Goal: Transaction & Acquisition: Purchase product/service

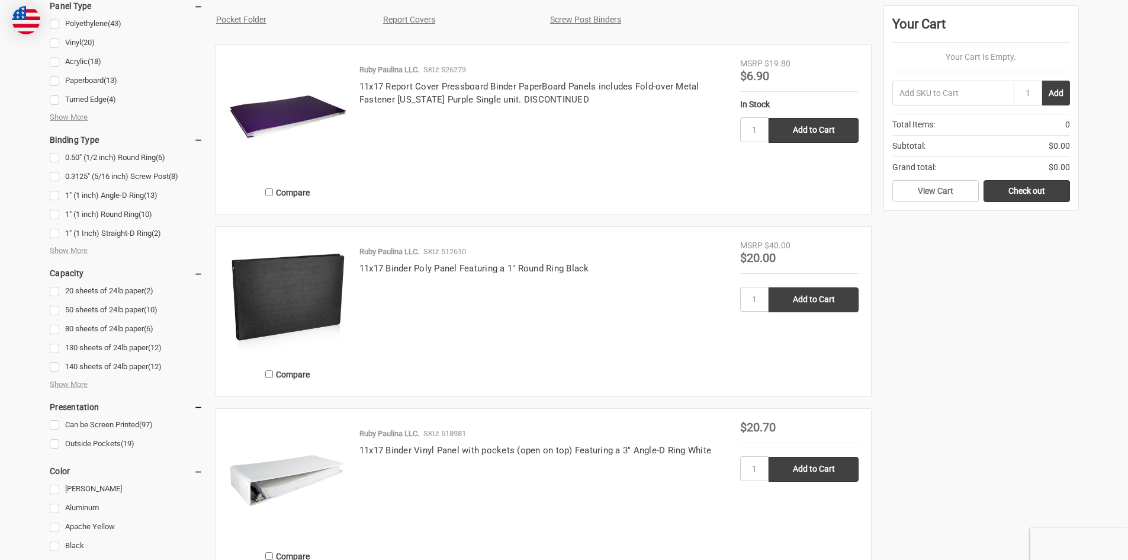
scroll to position [654, 0]
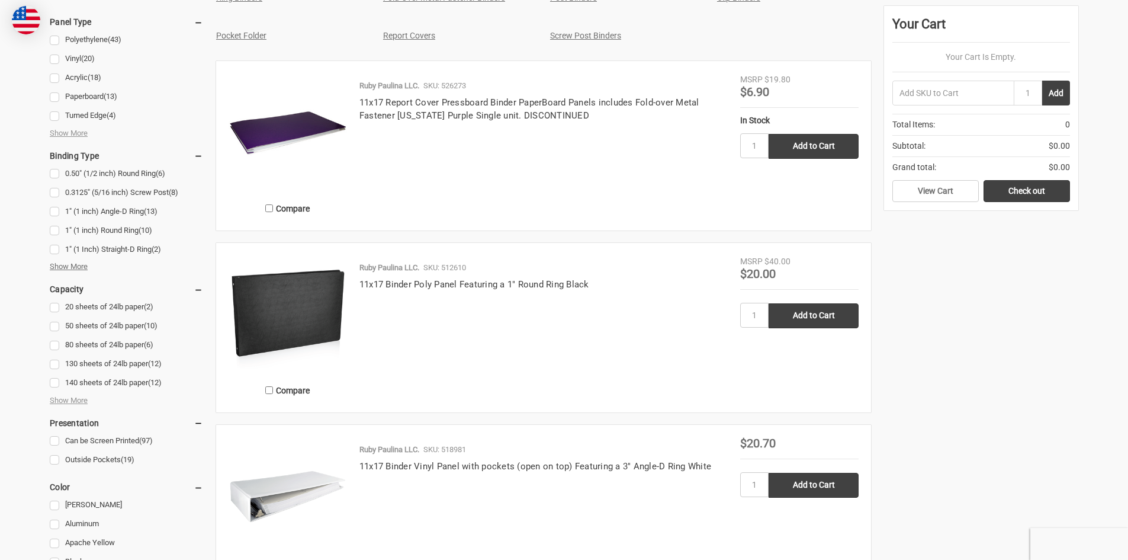
click at [66, 267] on span "Show More" at bounding box center [69, 267] width 38 height 12
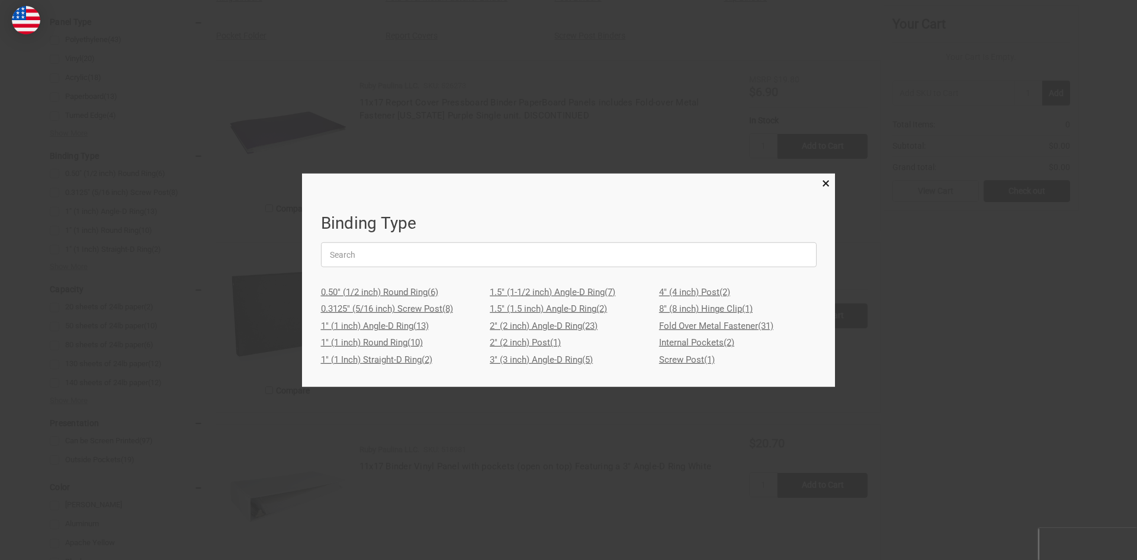
click at [539, 360] on link "3" (3 inch) Angle-D Ring (5)" at bounding box center [569, 359] width 158 height 17
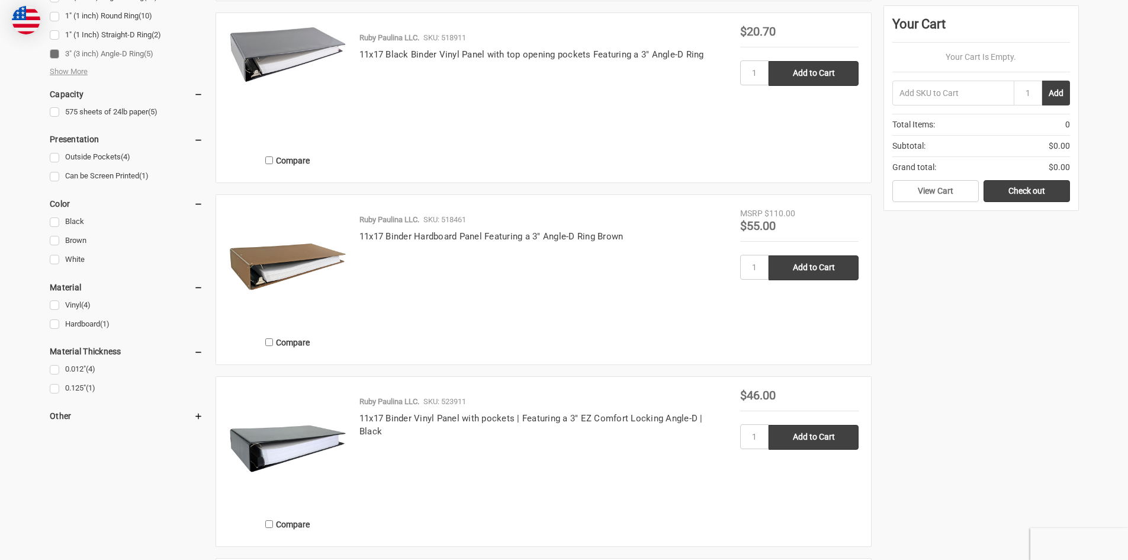
scroll to position [819, 0]
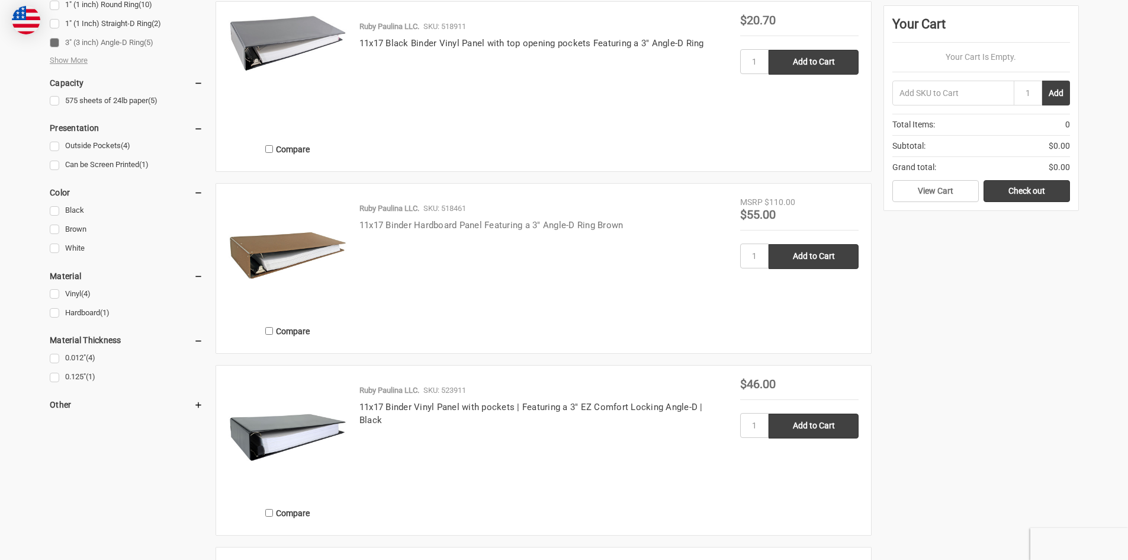
click at [513, 225] on link "11x17 Binder Hardboard Panel Featuring a 3" Angle-D Ring Brown" at bounding box center [491, 225] width 264 height 11
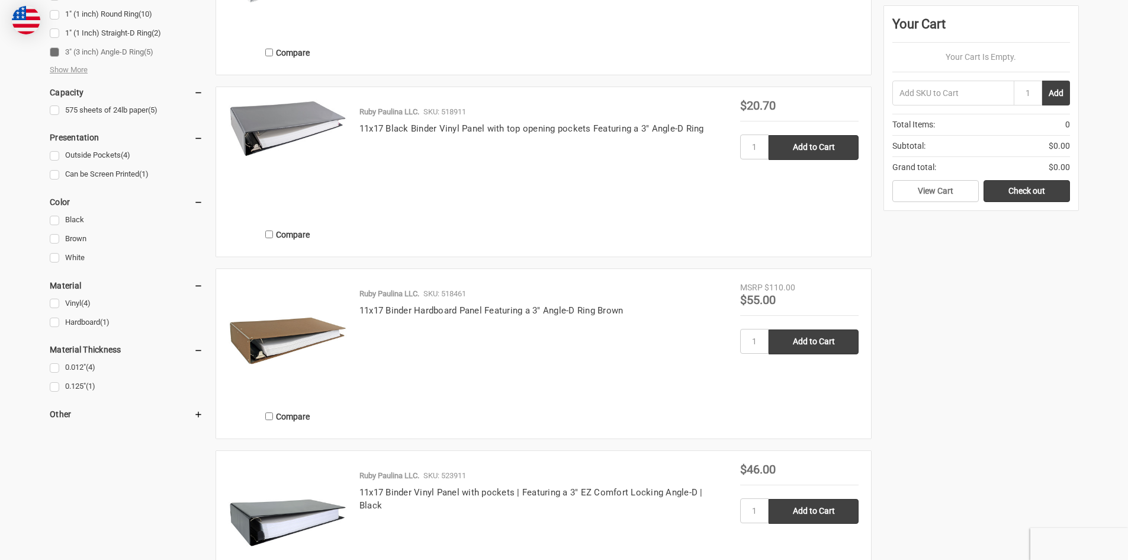
scroll to position [797, 0]
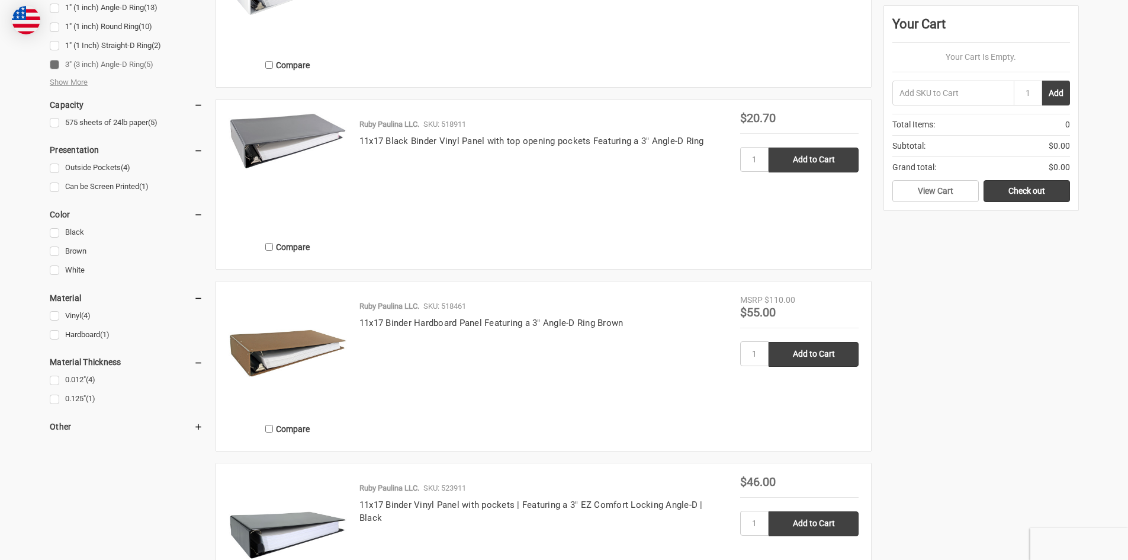
click at [294, 336] on img at bounding box center [288, 353] width 118 height 118
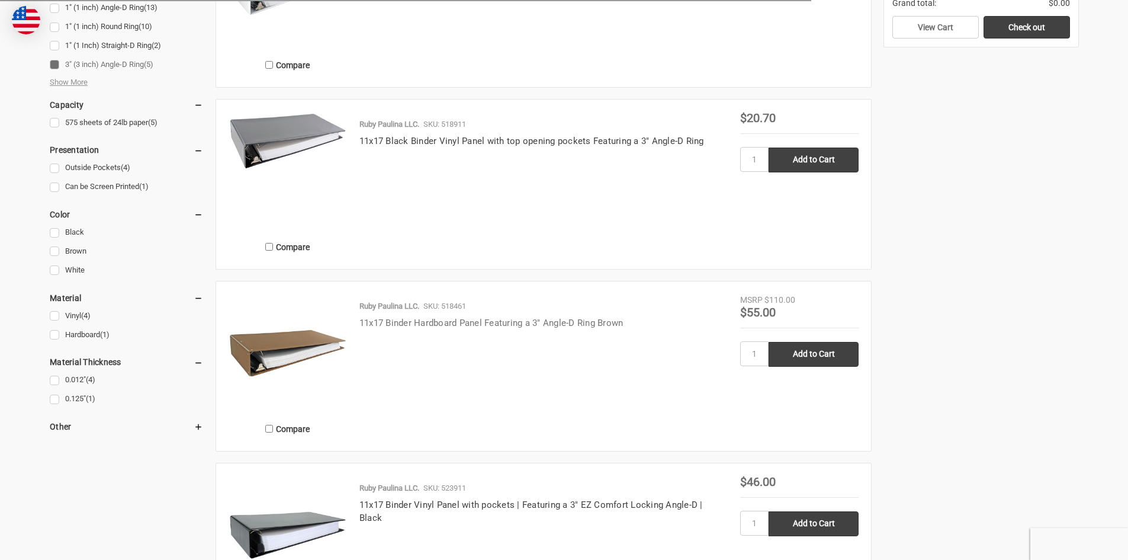
click at [388, 322] on link "11x17 Binder Hardboard Panel Featuring a 3" Angle-D Ring Brown" at bounding box center [491, 322] width 264 height 11
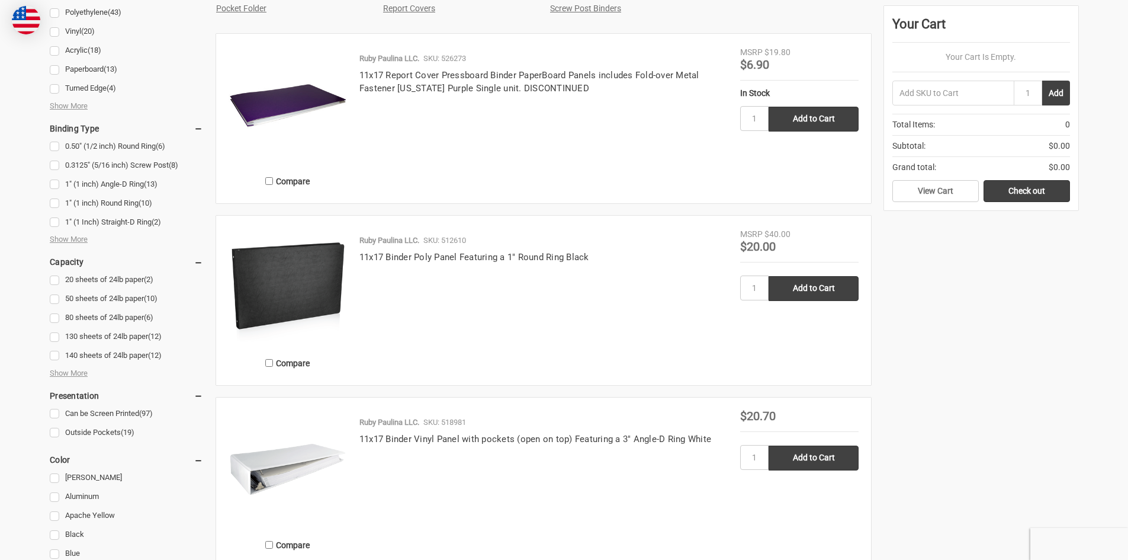
scroll to position [631, 0]
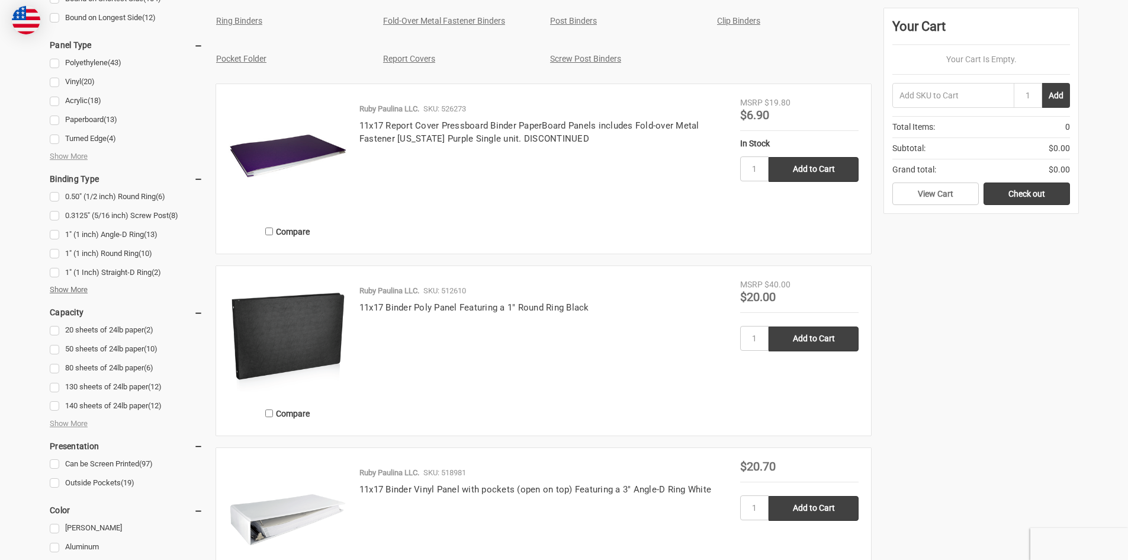
click at [76, 287] on span "Show More" at bounding box center [69, 290] width 38 height 12
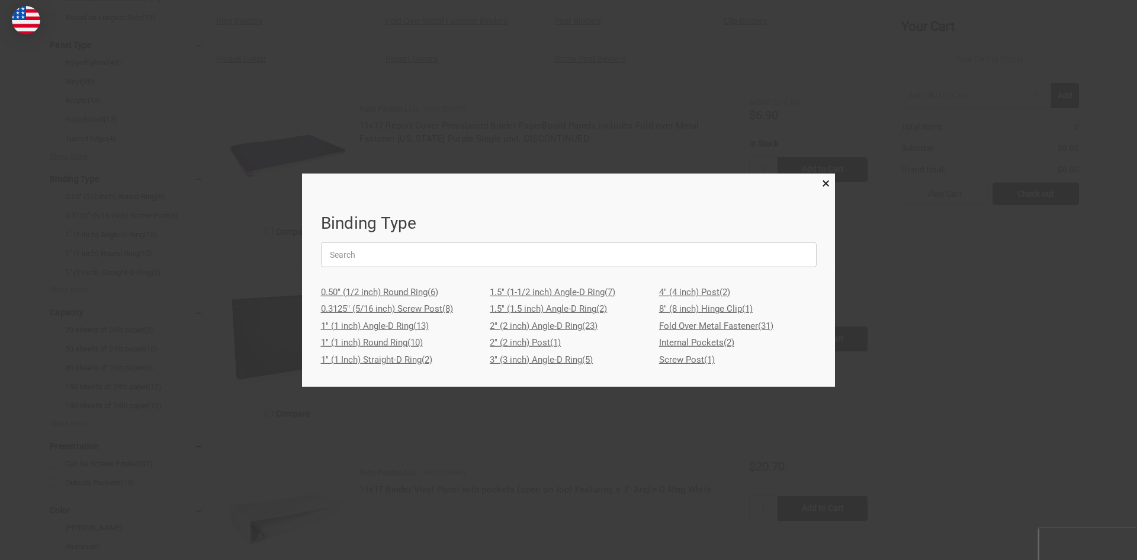
click at [538, 326] on link "2" (2 inch) Angle-D Ring (23)" at bounding box center [569, 325] width 158 height 17
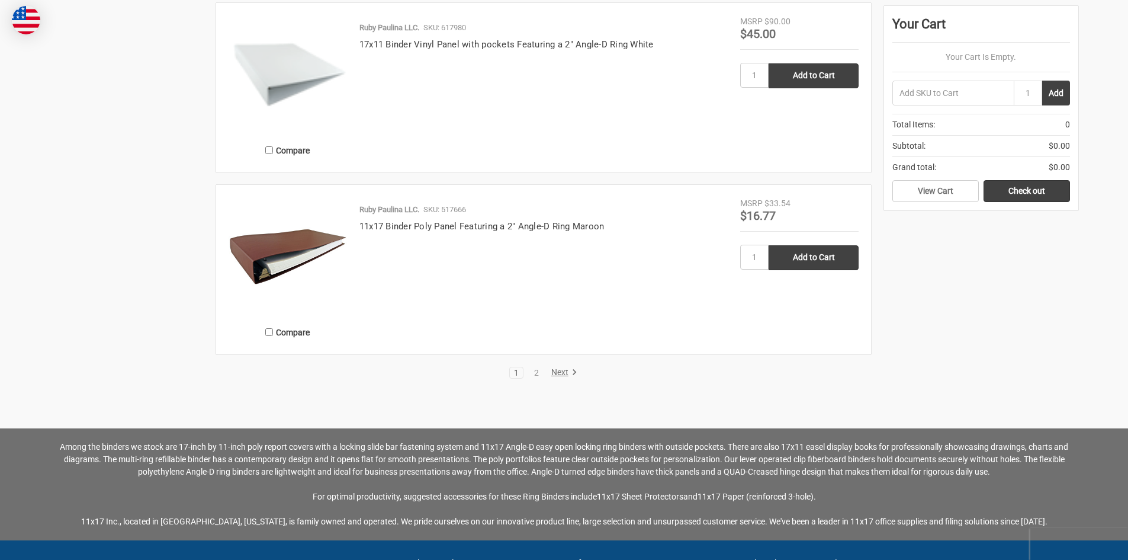
scroll to position [2458, 0]
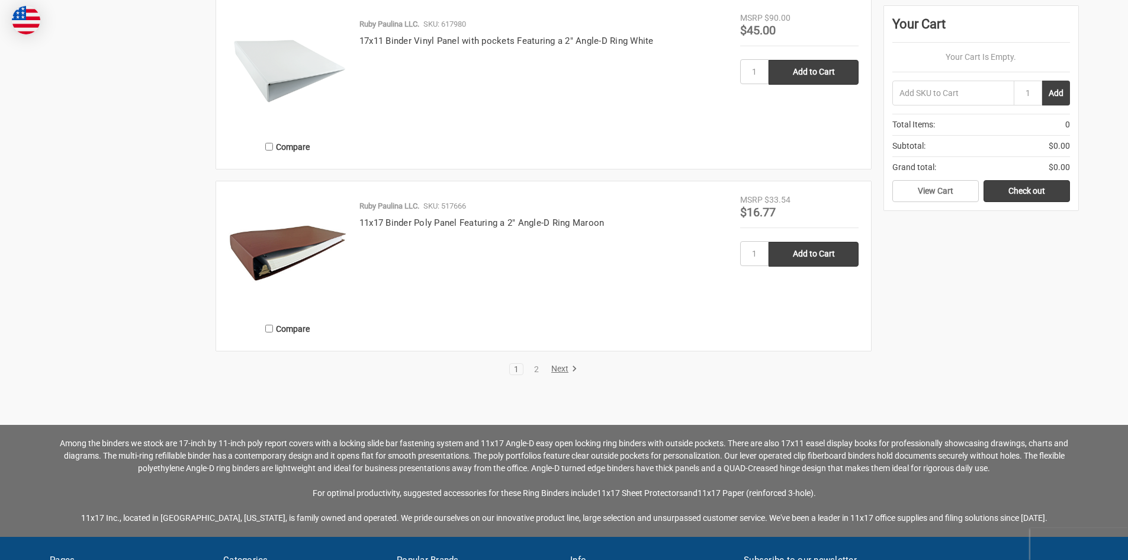
click at [561, 367] on link "Next" at bounding box center [562, 369] width 30 height 11
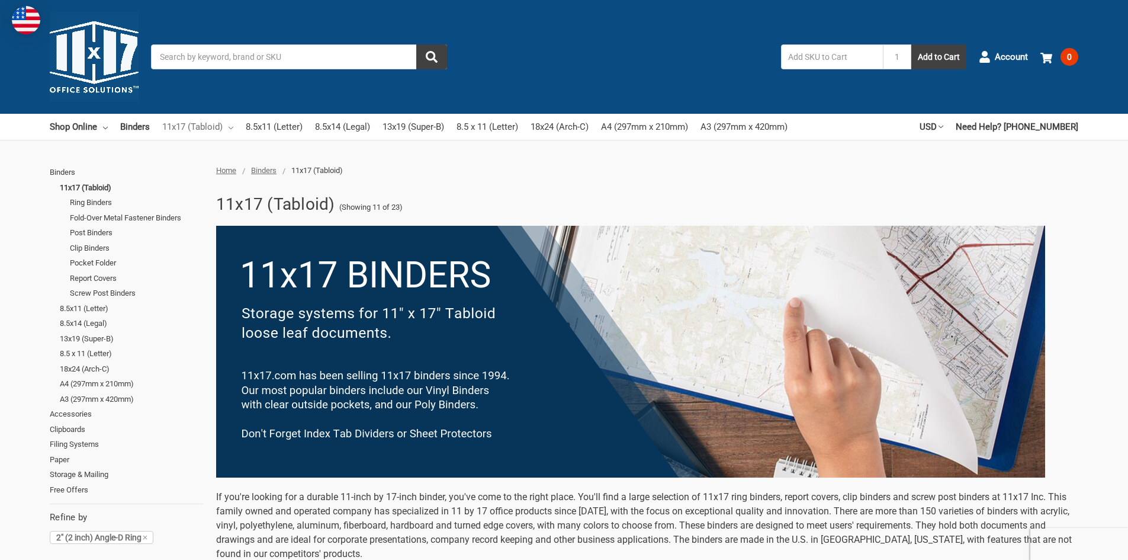
click at [203, 124] on link "11x17 (Tabloid)" at bounding box center [197, 127] width 71 height 26
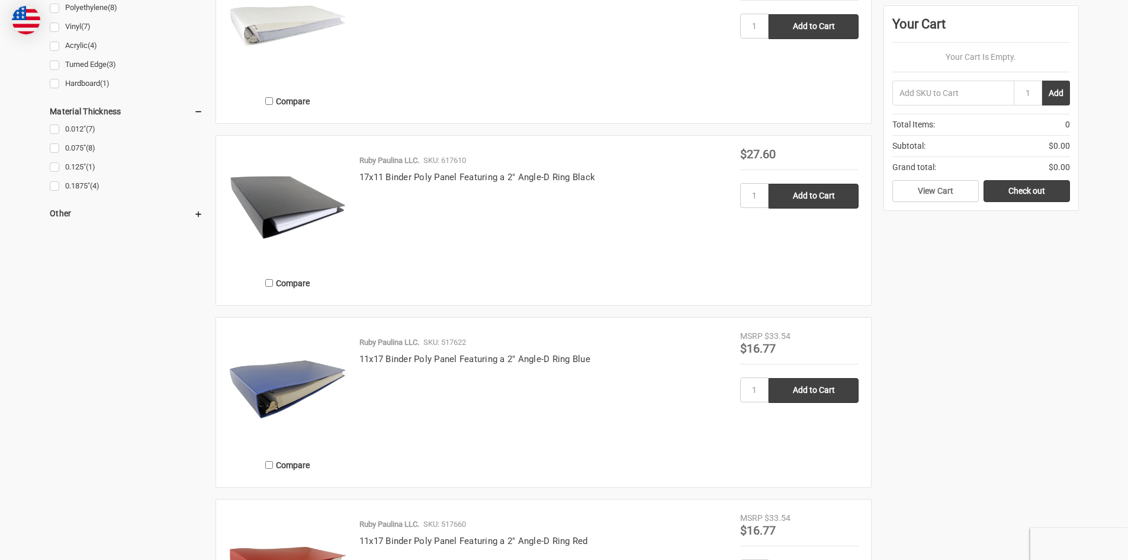
scroll to position [136, 0]
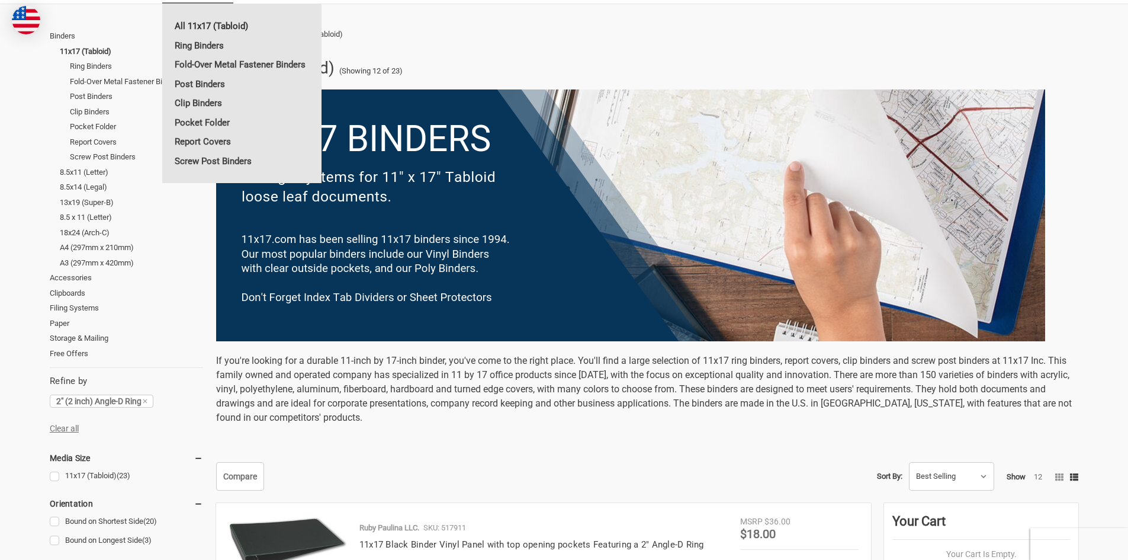
click at [203, 21] on link "All 11x17 (Tabloid)" at bounding box center [241, 26] width 159 height 19
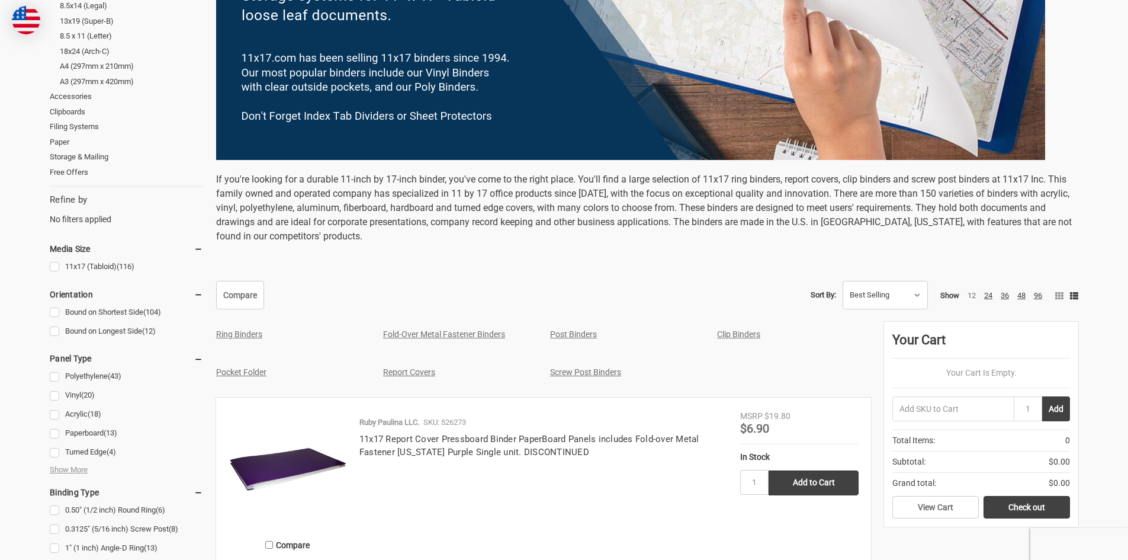
scroll to position [383, 0]
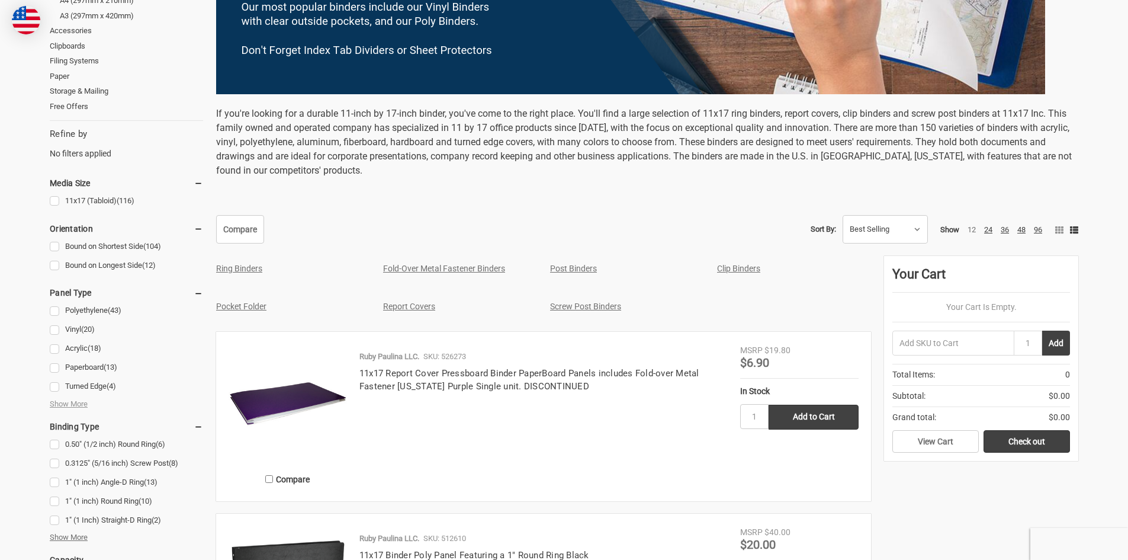
click at [78, 537] on span "Show More" at bounding box center [69, 537] width 38 height 12
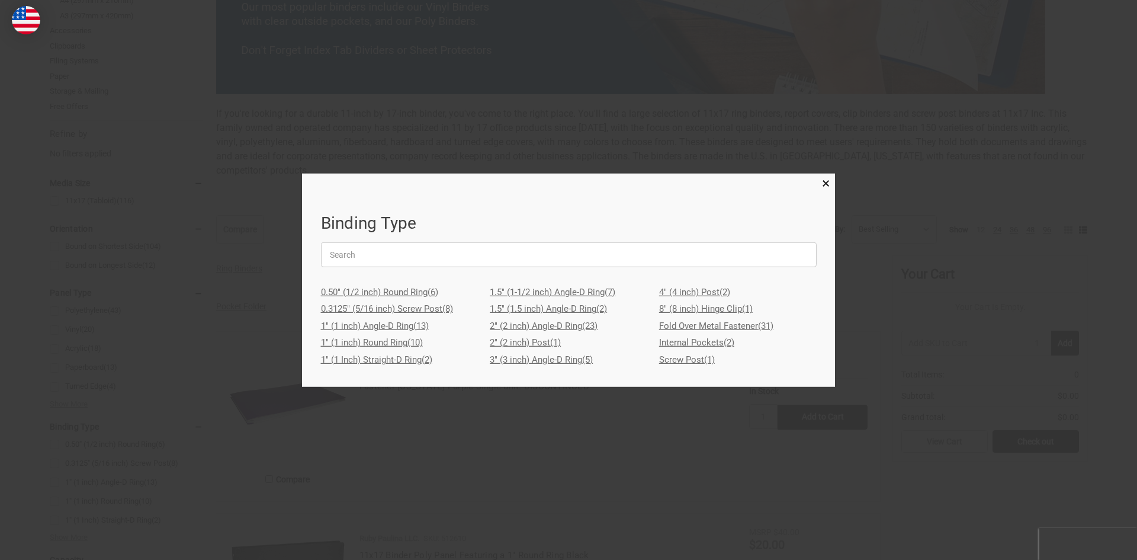
click at [508, 358] on link "3" (3 inch) Angle-D Ring (5)" at bounding box center [569, 359] width 158 height 17
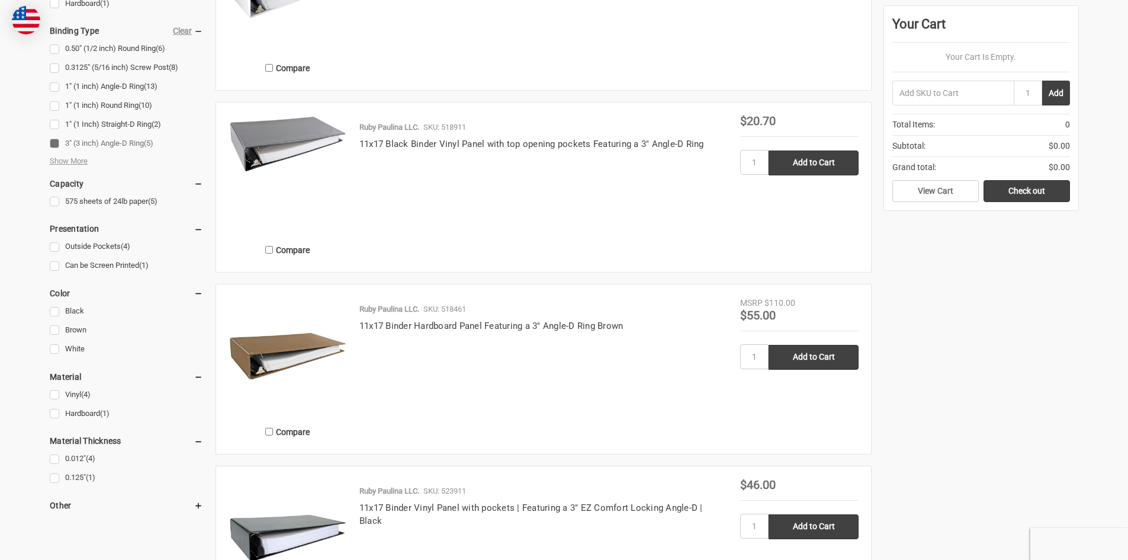
scroll to position [725, 0]
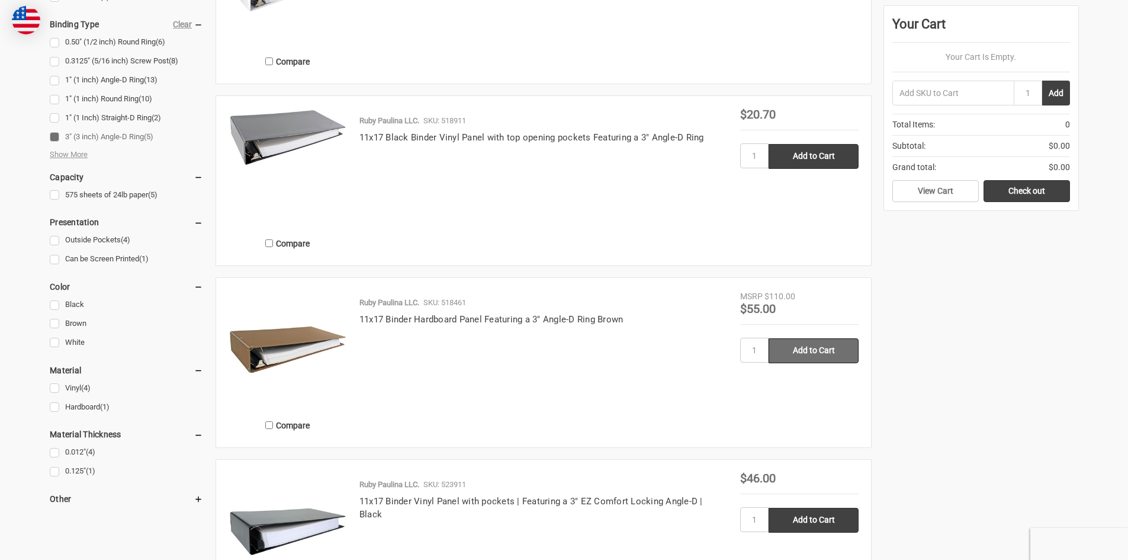
click at [812, 345] on input "Add to Cart" at bounding box center [814, 350] width 90 height 25
type input "Add to Cart"
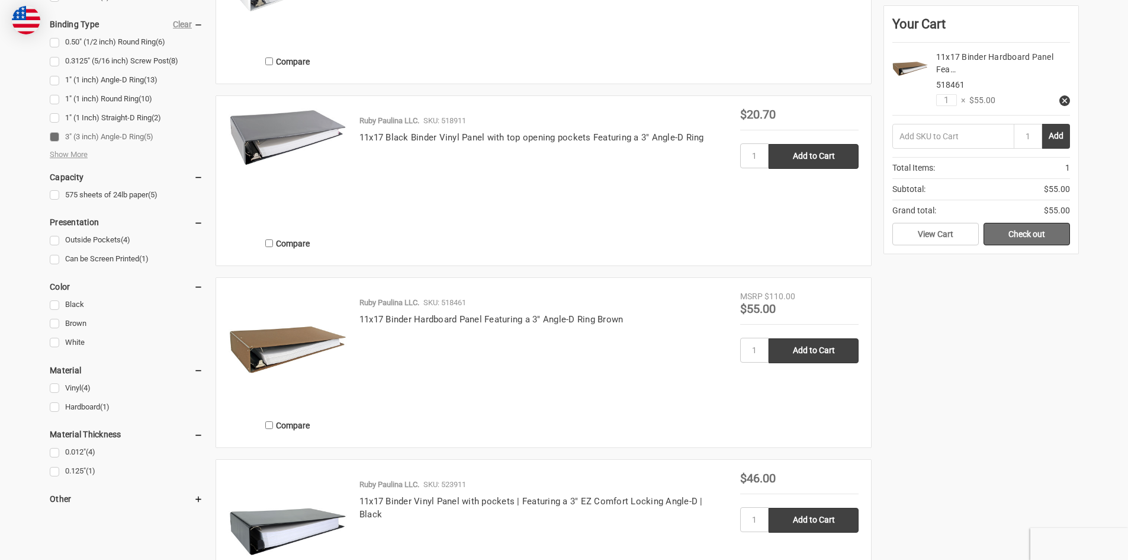
click at [1030, 234] on link "Check out" at bounding box center [1027, 234] width 86 height 23
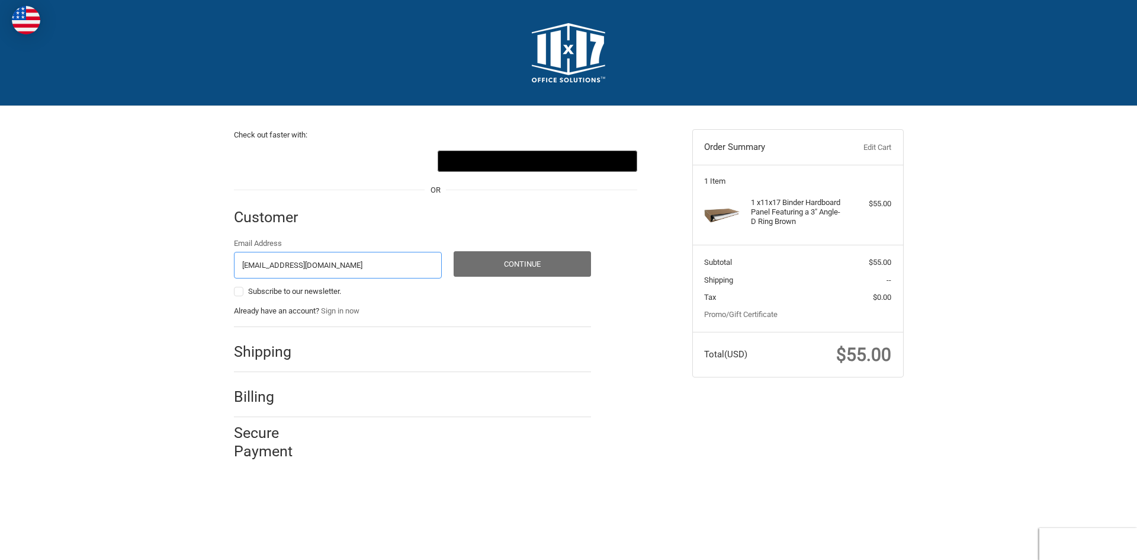
type input "[EMAIL_ADDRESS][DOMAIN_NAME]"
click at [514, 262] on button "Continue" at bounding box center [522, 263] width 137 height 25
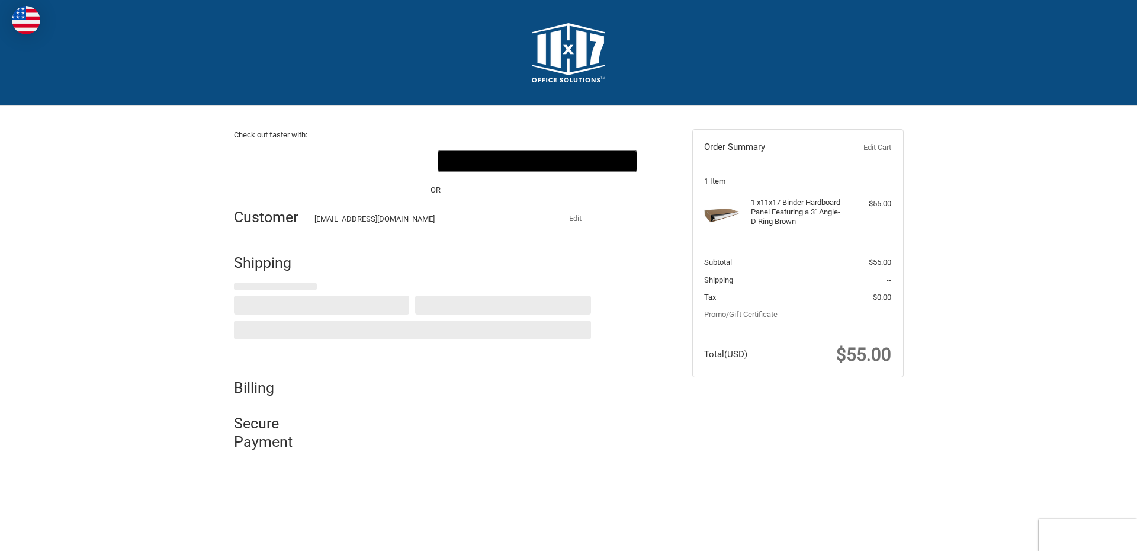
select select "US"
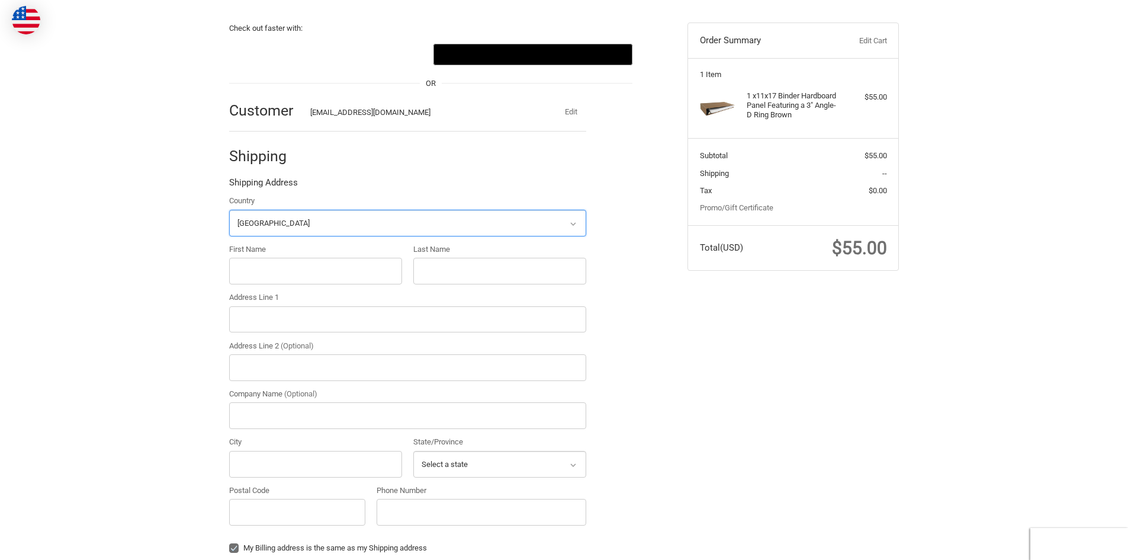
scroll to position [126, 0]
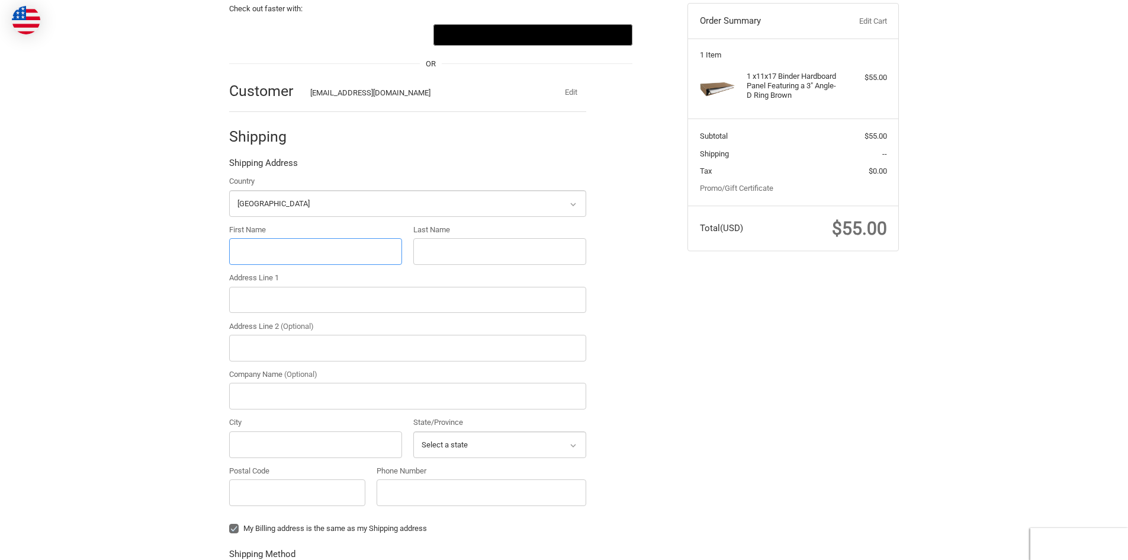
click at [277, 243] on input "First Name" at bounding box center [315, 251] width 173 height 27
type input "[PERSON_NAME]"
type input "Coup"
type input "1000 Westinghouse Drive"
type input "Westinghouse"
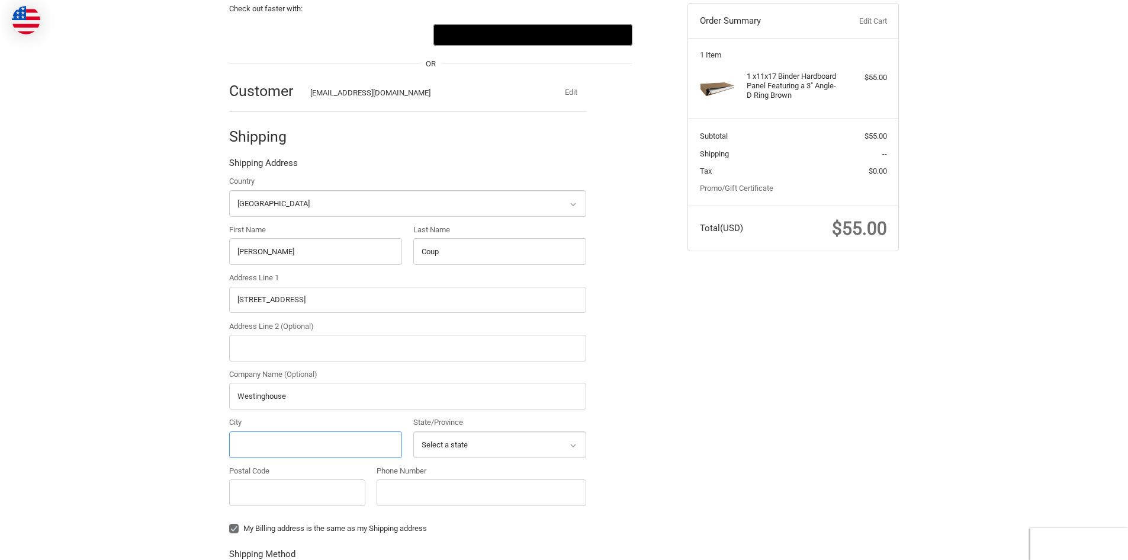
type input "New Stanton"
select select "PA"
type input "15672"
type input "4127429676"
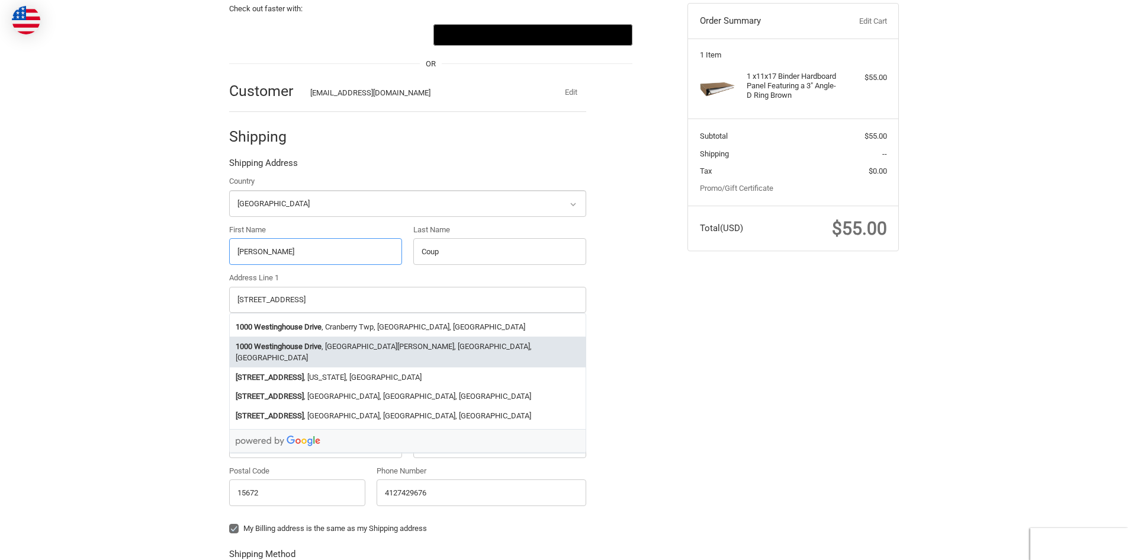
click at [300, 350] on strong "Westinghouse Drive" at bounding box center [288, 347] width 68 height 12
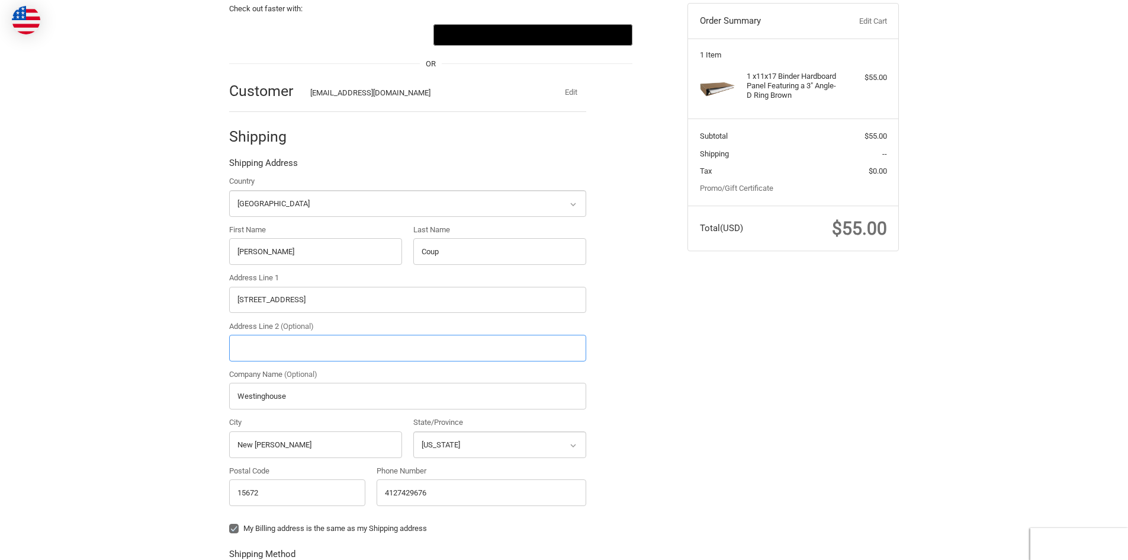
select select "PA"
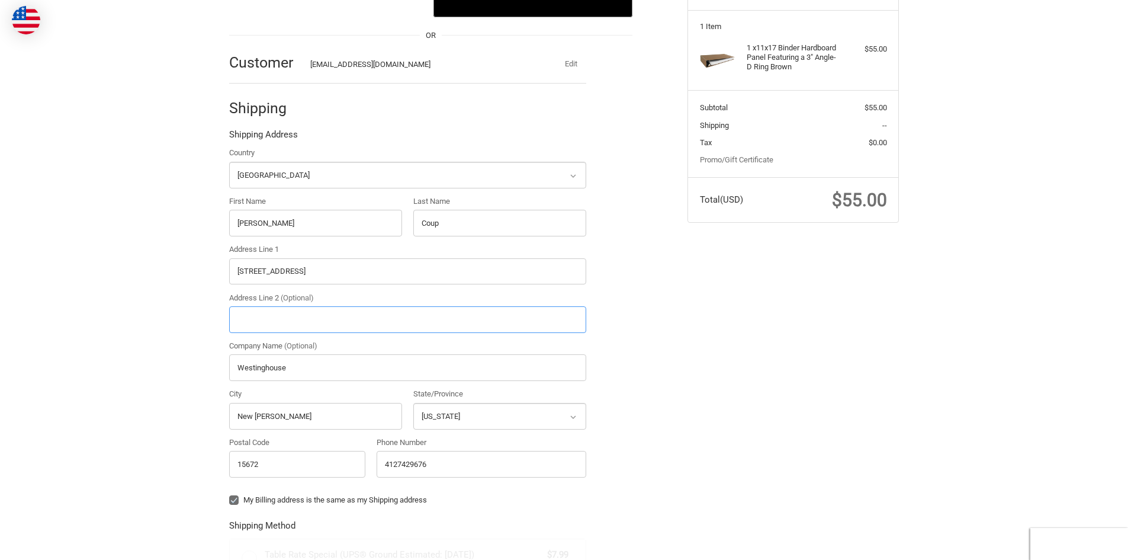
radio input "true"
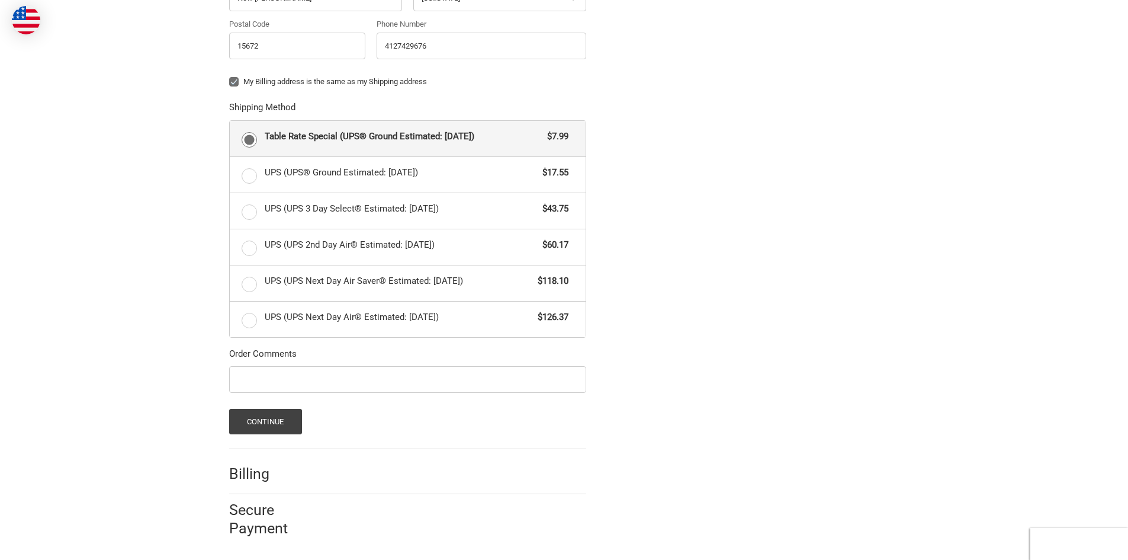
scroll to position [575, 0]
click at [291, 386] on input "Order Comments" at bounding box center [407, 377] width 357 height 27
click at [287, 373] on input "Order Comments" at bounding box center [407, 377] width 357 height 27
click at [277, 422] on button "Continue" at bounding box center [265, 418] width 73 height 25
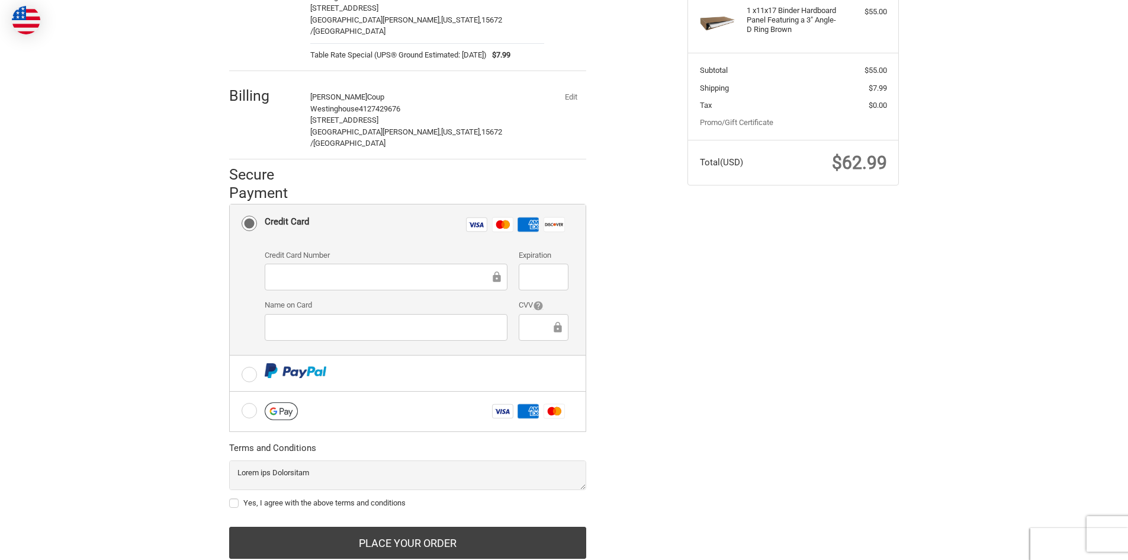
scroll to position [206, 0]
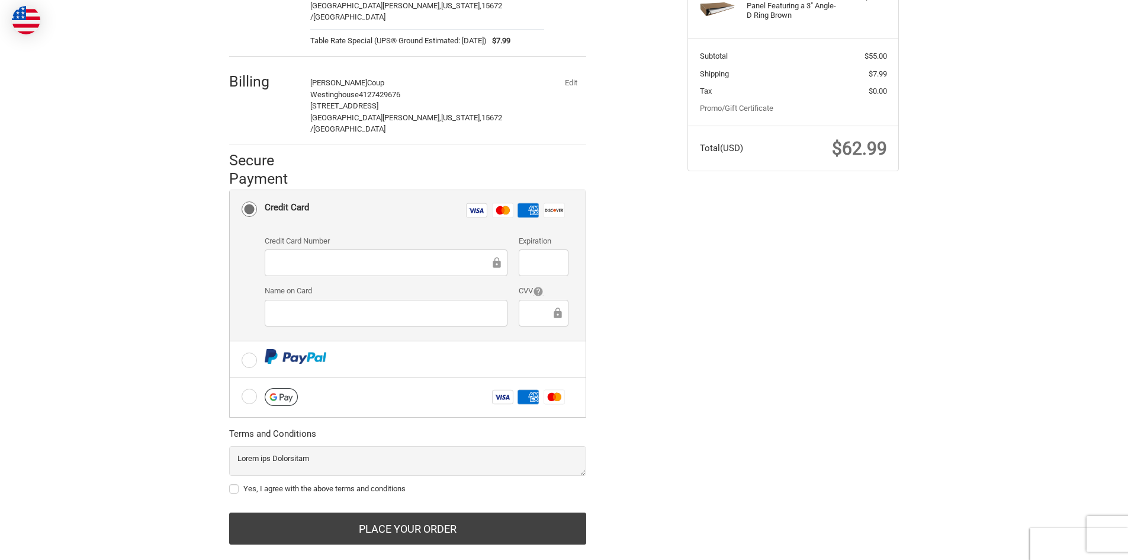
click at [333, 256] on iframe at bounding box center [381, 263] width 217 height 14
click at [526, 300] on div at bounding box center [543, 313] width 49 height 27
click at [237, 484] on label "Yes, I agree with the above terms and conditions" at bounding box center [407, 488] width 357 height 9
click at [230, 483] on input "Yes, I agree with the above terms and conditions" at bounding box center [229, 483] width 1 height 1
checkbox input "true"
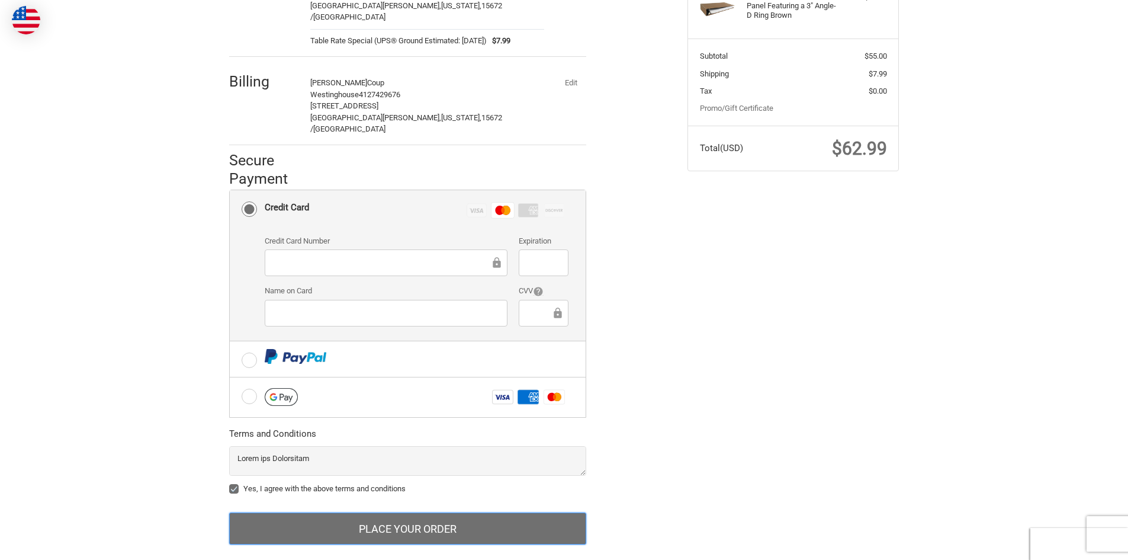
click at [290, 512] on button "Place Your Order" at bounding box center [407, 528] width 357 height 32
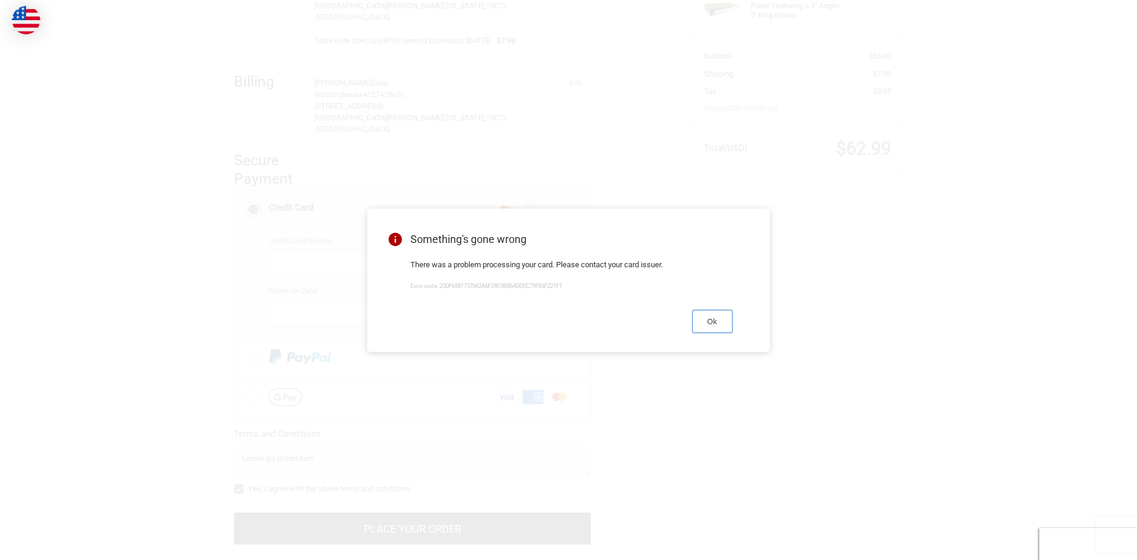
click at [720, 329] on button "Ok" at bounding box center [712, 321] width 40 height 23
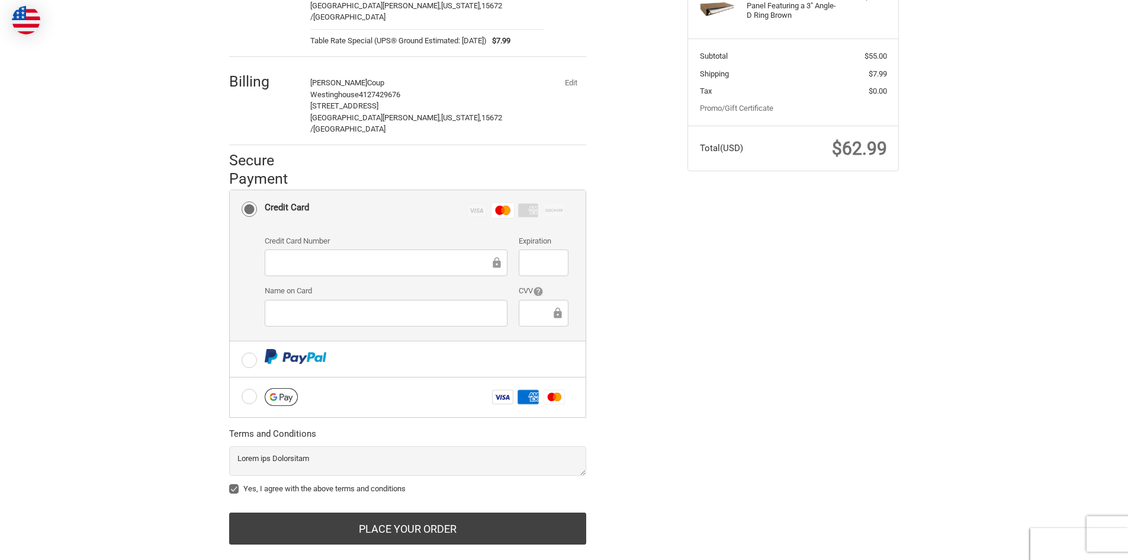
click at [530, 313] on div "Credit card Credit Card Number Expiration Name on Card CVV" at bounding box center [417, 285] width 304 height 111
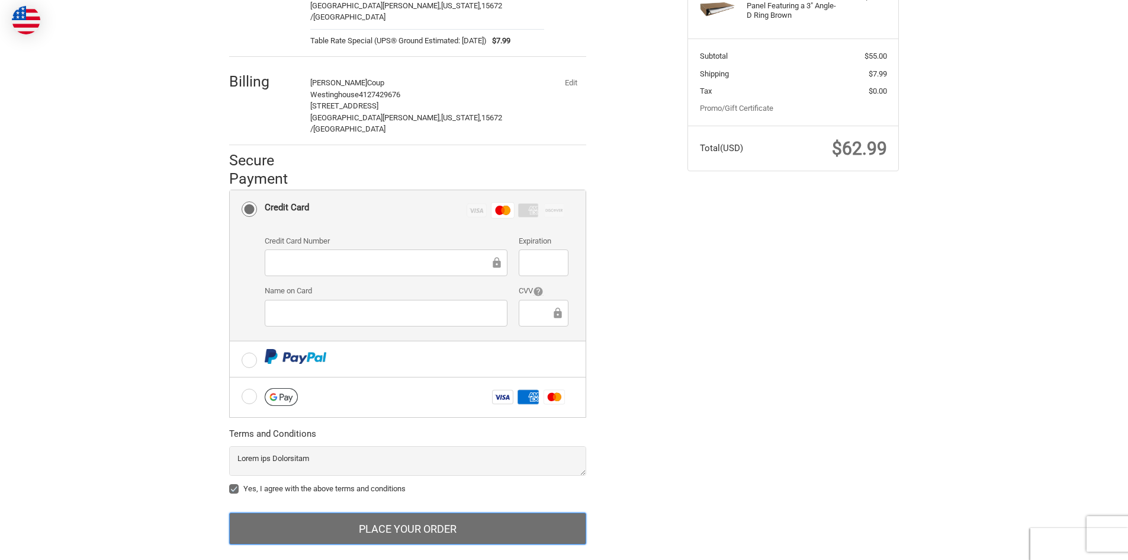
click at [357, 512] on button "Place Your Order" at bounding box center [407, 528] width 357 height 32
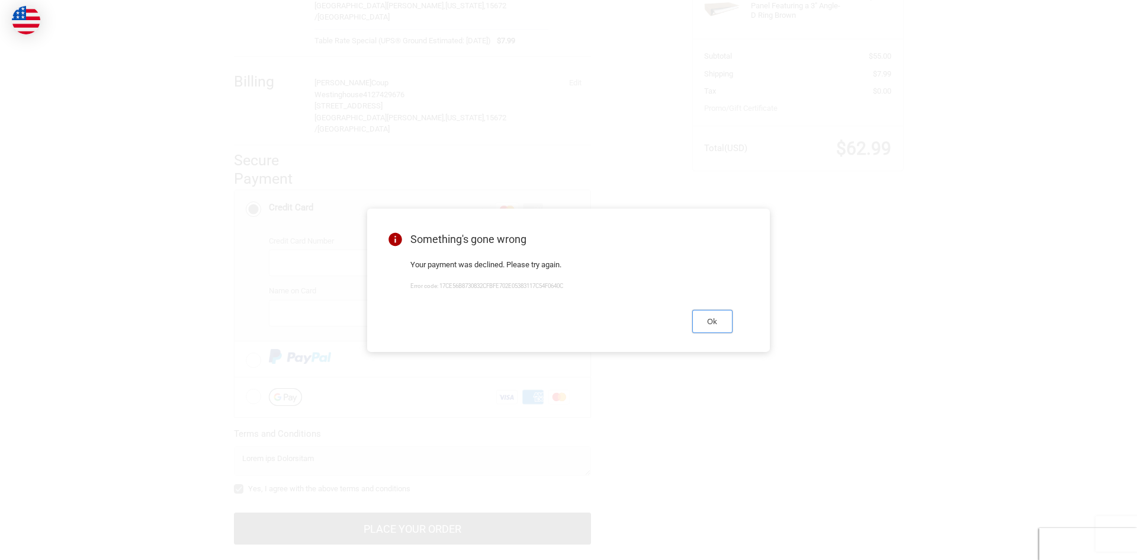
click at [713, 326] on button "Ok" at bounding box center [712, 321] width 40 height 23
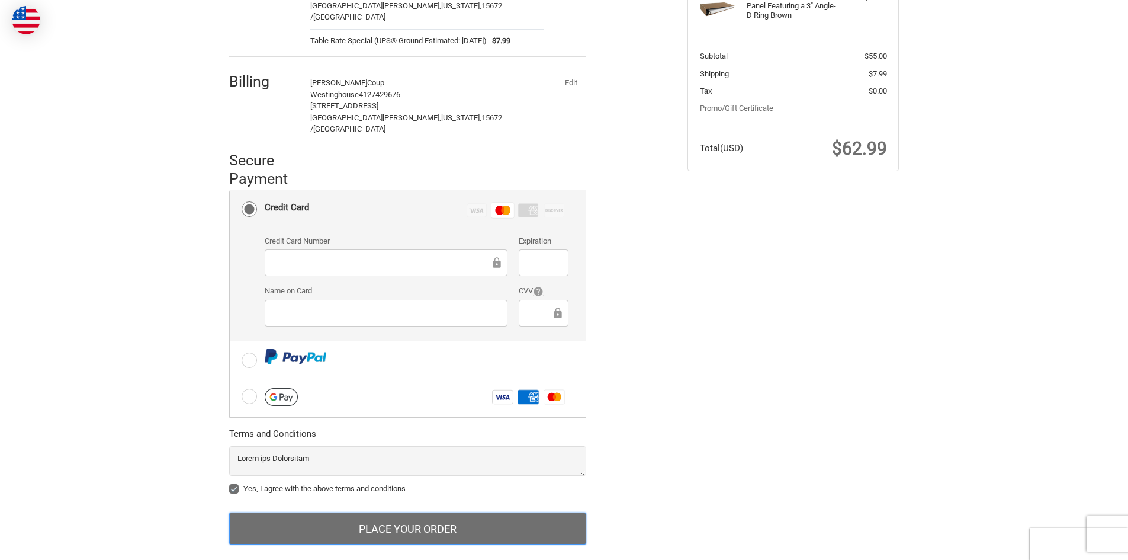
click at [372, 512] on button "Place Your Order" at bounding box center [407, 528] width 357 height 32
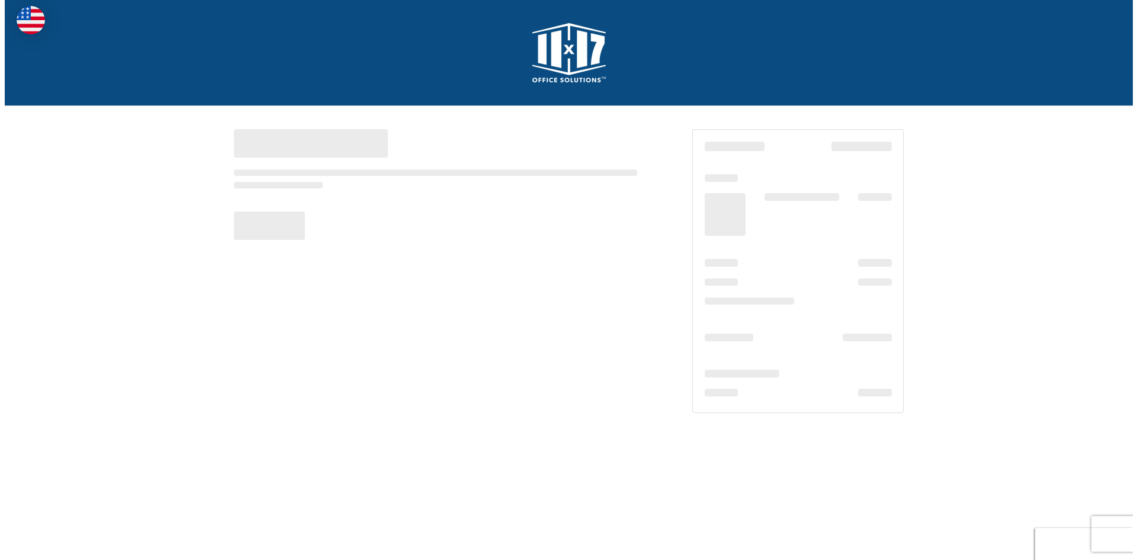
scroll to position [0, 0]
